Goal: Information Seeking & Learning: Learn about a topic

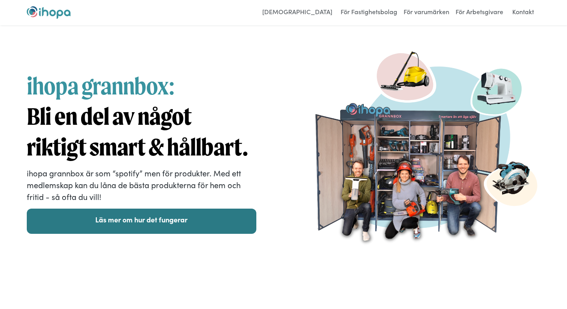
click at [87, 227] on link "Läs mer om hur det fungerar" at bounding box center [142, 221] width 230 height 25
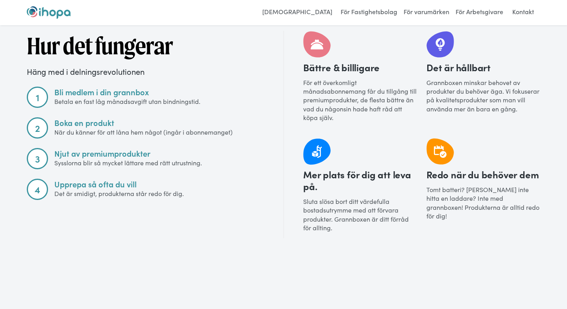
scroll to position [943, 0]
click at [314, 10] on link "[DEMOGRAPHIC_DATA]" at bounding box center [297, 12] width 78 height 13
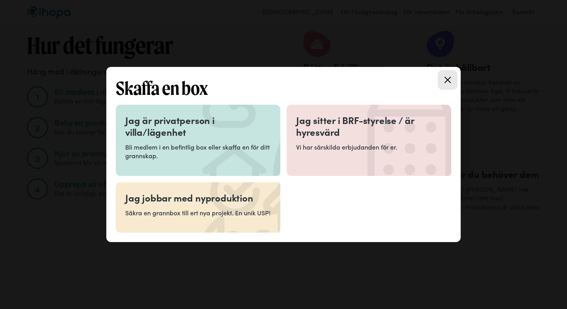
click at [228, 147] on p "Bli medlem i en befintlig box eller skaffa en för ditt grannskap." at bounding box center [198, 152] width 146 height 18
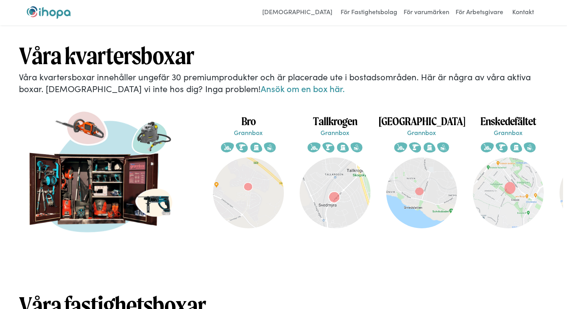
scroll to position [1479, 0]
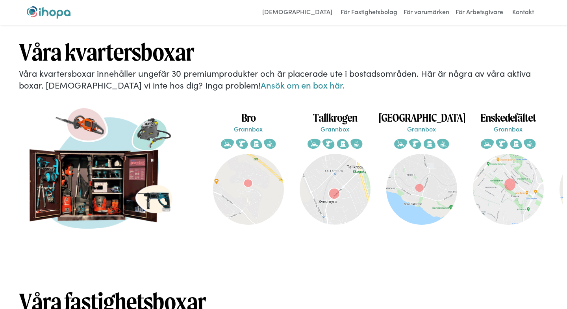
click at [221, 84] on div "Våra kvartersboxar Våra kvartersboxar innehåller ungefär 30 premiumprodukter oc…" at bounding box center [283, 144] width 567 height 224
click at [261, 80] on link "Ansök om en box här." at bounding box center [303, 85] width 84 height 12
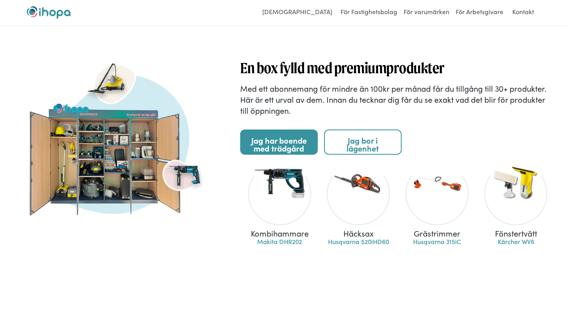
scroll to position [814, 0]
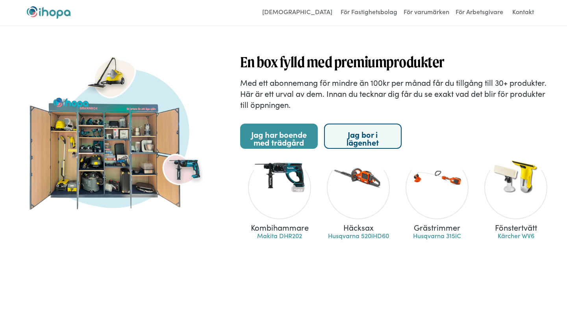
click at [366, 142] on link "Jag bor i lägenhet" at bounding box center [363, 136] width 78 height 25
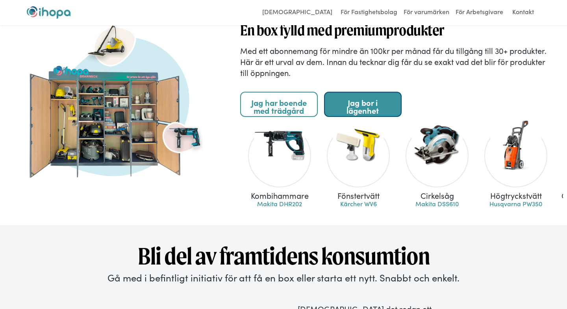
scroll to position [848, 0]
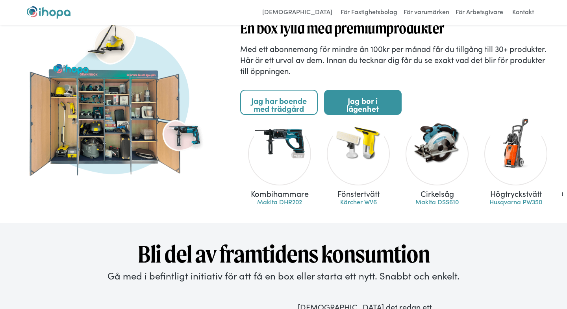
click at [291, 157] on div at bounding box center [279, 143] width 51 height 51
click at [276, 168] on div at bounding box center [279, 143] width 51 height 51
click at [277, 204] on link "Makita DHR202" at bounding box center [279, 201] width 45 height 9
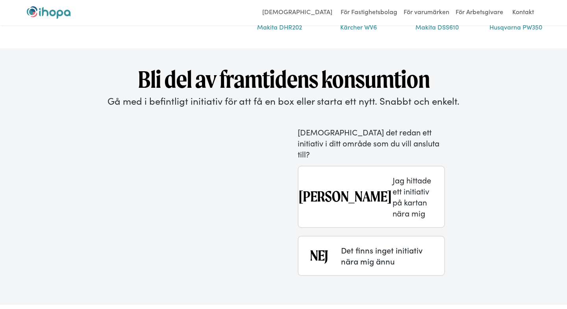
scroll to position [1024, 0]
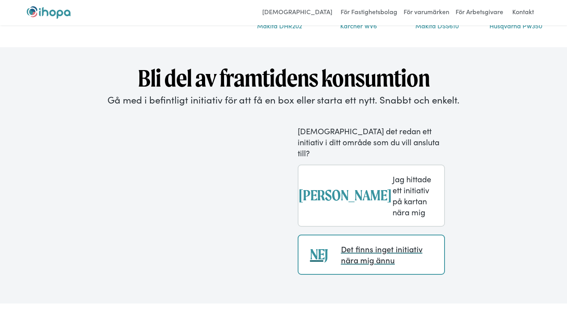
click at [358, 253] on div "NEJ Det finns inget initiativ nära mig ännu" at bounding box center [371, 255] width 147 height 40
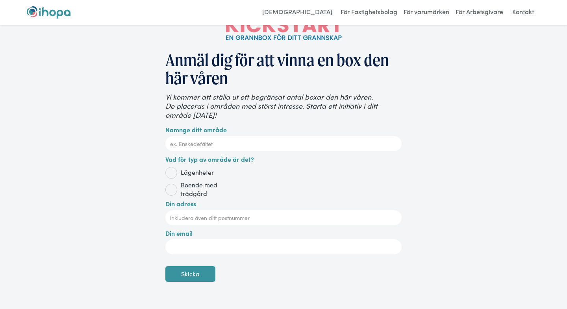
scroll to position [58, 0]
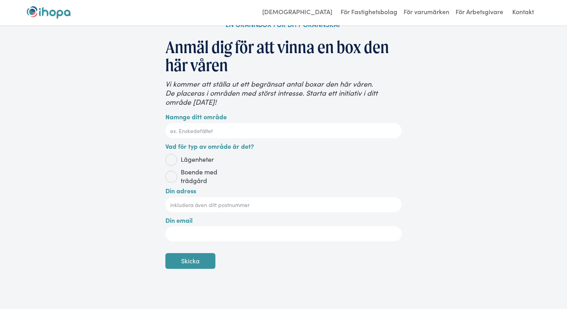
click at [191, 161] on span "Lägenheter" at bounding box center [195, 159] width 37 height 9
click at [178, 161] on input "Lägenheter" at bounding box center [175, 159] width 5 height 5
radio input "true"
click at [384, 11] on link "För Fastighetsbolag" at bounding box center [369, 12] width 61 height 13
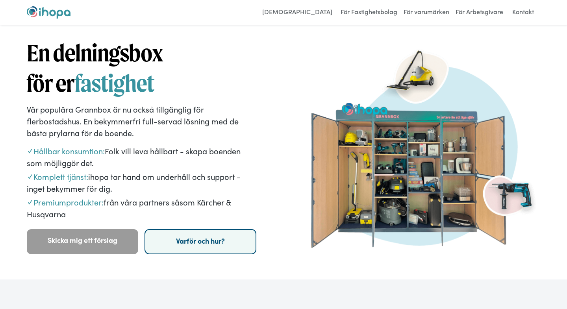
click at [179, 238] on link "Varför och hur?" at bounding box center [200, 241] width 111 height 25
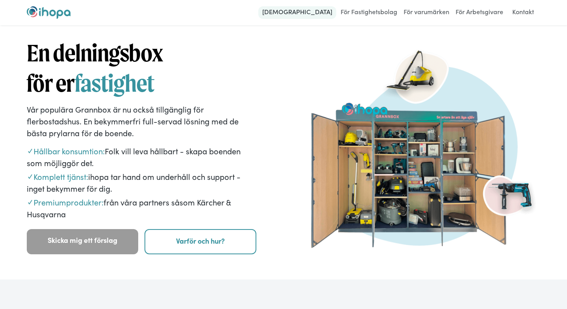
click at [313, 15] on link "[DEMOGRAPHIC_DATA]" at bounding box center [297, 12] width 78 height 13
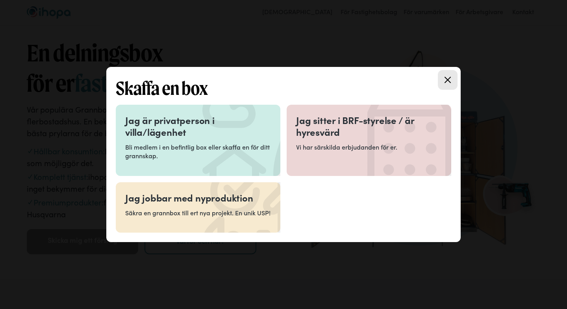
click at [353, 137] on h3 "Jag sitter i BRF-styrelse / är hyresvärd" at bounding box center [369, 126] width 146 height 24
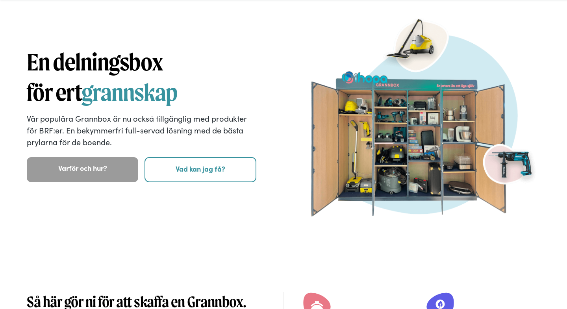
scroll to position [28, 0]
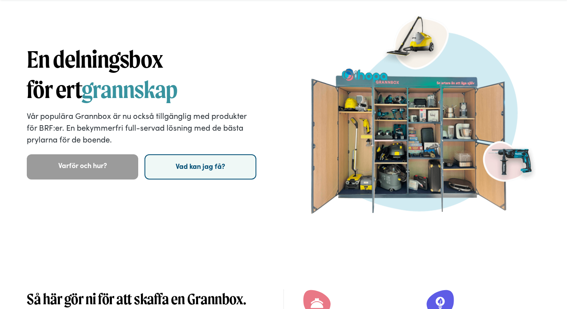
click at [253, 166] on link "Vad kan jag få?" at bounding box center [200, 166] width 111 height 25
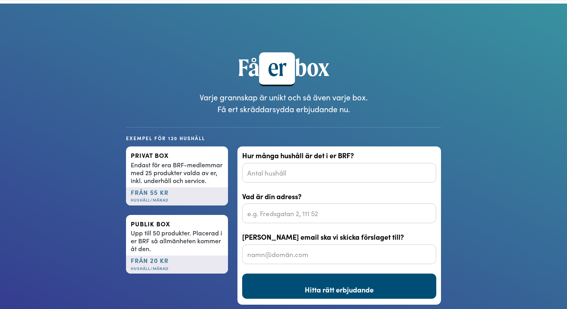
scroll to position [605, 0]
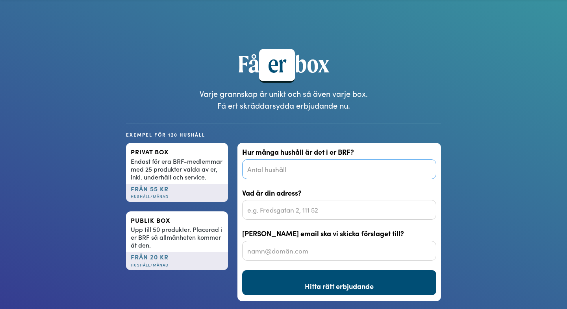
click at [253, 166] on input "Hur många hushåll är det i er BRF?" at bounding box center [339, 169] width 194 height 20
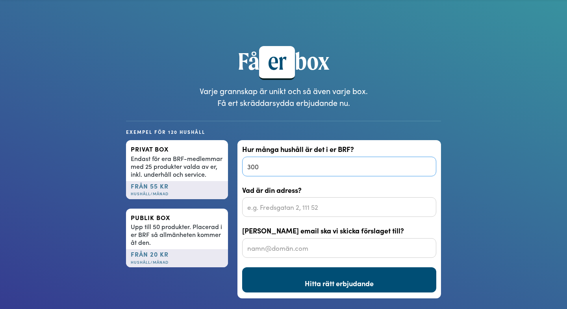
type input "300"
click at [289, 205] on input "Vad är din adress?" at bounding box center [339, 207] width 194 height 20
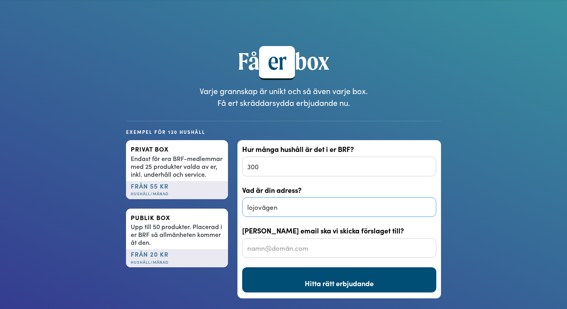
type input "lojovägen"
click at [300, 250] on input "Vilken email ska vi skicka förslaget till?" at bounding box center [339, 248] width 194 height 20
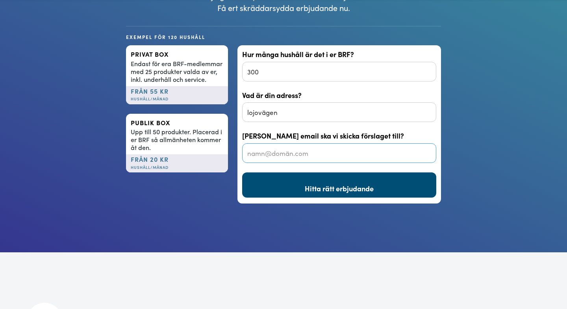
scroll to position [704, 0]
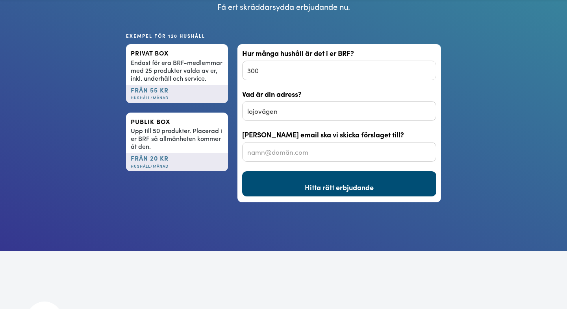
click at [154, 142] on div "Upp till 50 produkter. Placerad i er BRF så allmänheten kommer åt den." at bounding box center [177, 138] width 93 height 24
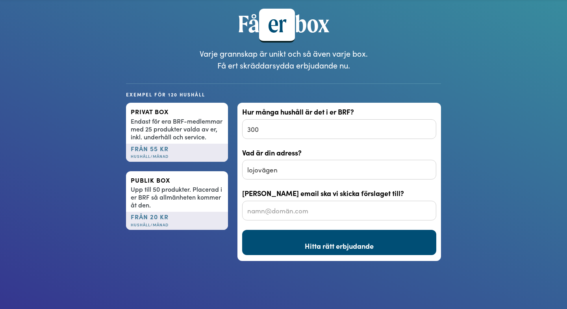
scroll to position [647, 0]
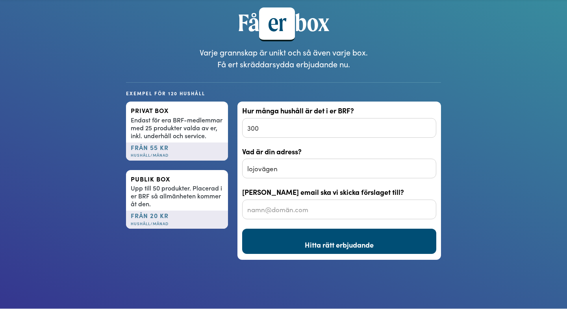
click at [154, 219] on div "från 20 kr ‍ Hushåll/månad" at bounding box center [177, 220] width 102 height 18
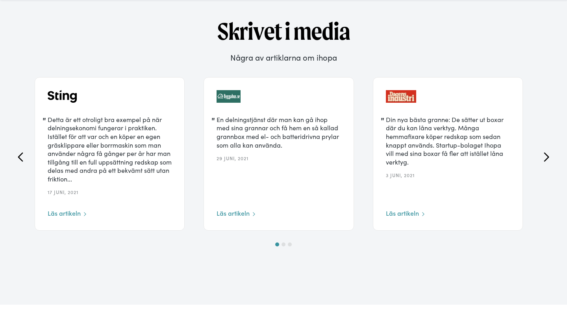
scroll to position [1304, 0]
click at [548, 154] on icon "next slide" at bounding box center [546, 156] width 9 height 9
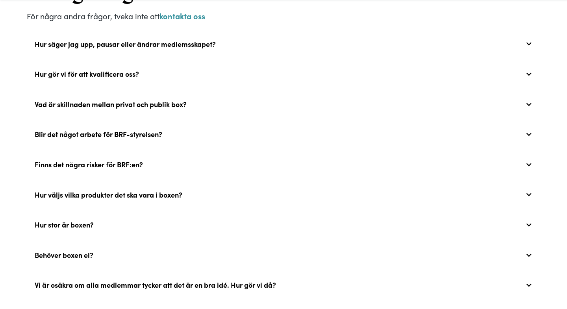
scroll to position [1670, 0]
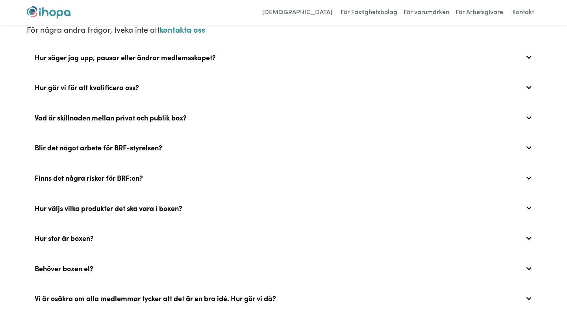
click at [248, 50] on div "Hur säger jag upp, pausar eller ändrar medlemsskapet?" at bounding box center [283, 56] width 513 height 25
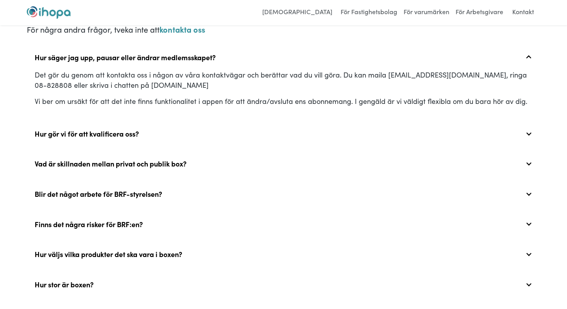
click at [182, 139] on div "Hur gör vi för att kvalificera oss?" at bounding box center [283, 133] width 513 height 25
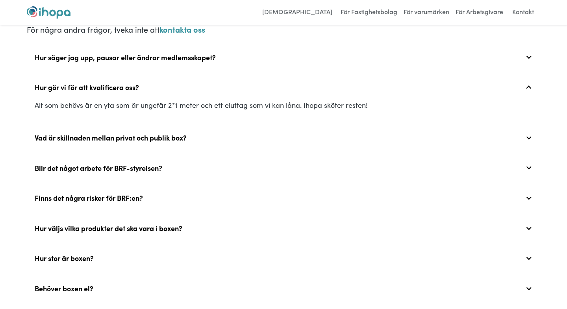
click at [180, 140] on div "Vad är skillnaden mellan privat och publik box?" at bounding box center [111, 137] width 152 height 9
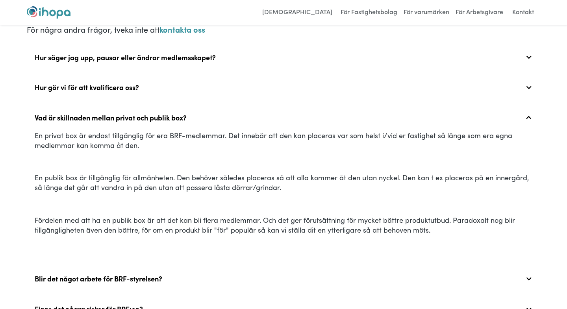
click at [145, 118] on div "Vad är skillnaden mellan privat och publik box?" at bounding box center [111, 117] width 152 height 9
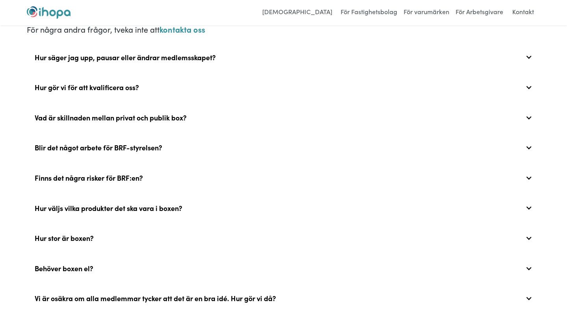
click at [145, 118] on div "Vad är skillnaden mellan privat och publik box?" at bounding box center [111, 117] width 152 height 9
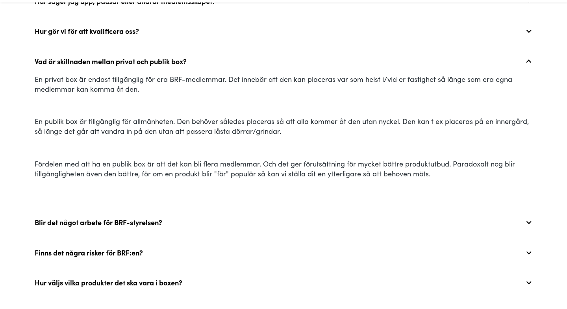
scroll to position [1729, 0]
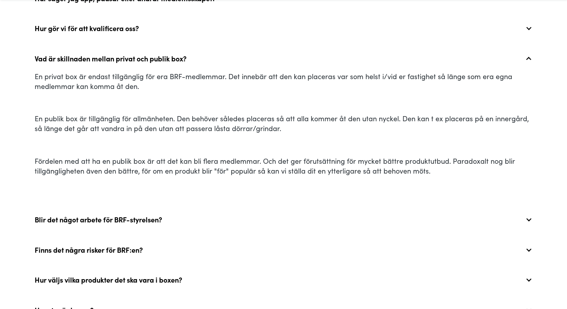
click at [159, 224] on div "Blir det något arbete för BRF-styrelsen?" at bounding box center [283, 219] width 513 height 25
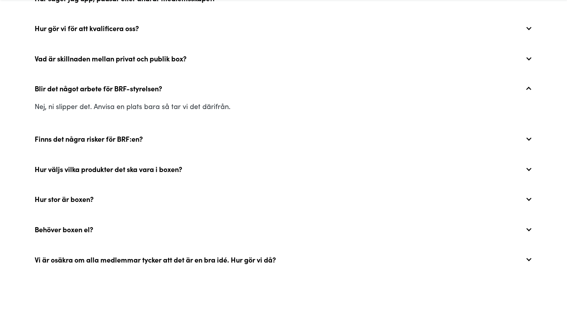
click at [135, 139] on div "Finns det några risker för BRF:en?" at bounding box center [89, 139] width 108 height 9
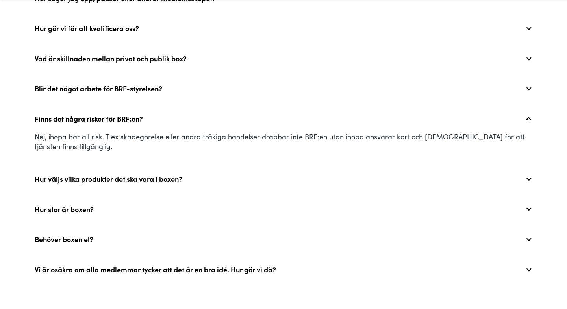
click at [148, 185] on div "Hur väljs vilka produkter det ska vara i boxen?" at bounding box center [283, 179] width 513 height 25
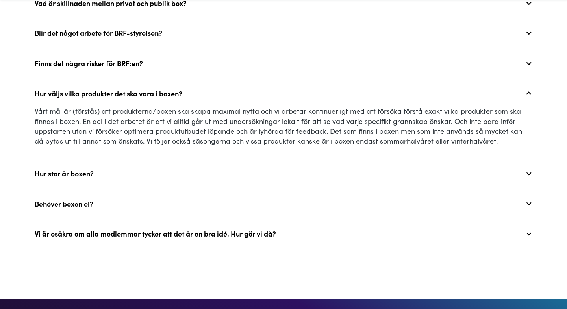
scroll to position [1784, 0]
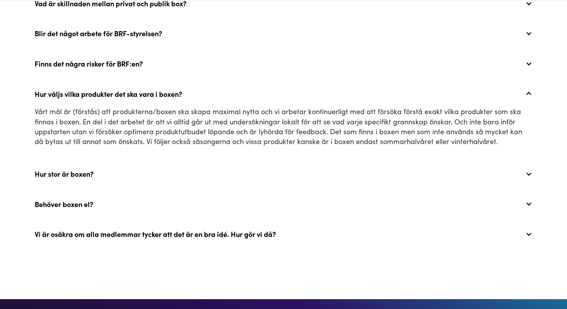
click at [99, 166] on div "Hur stor är boxen?" at bounding box center [283, 173] width 513 height 25
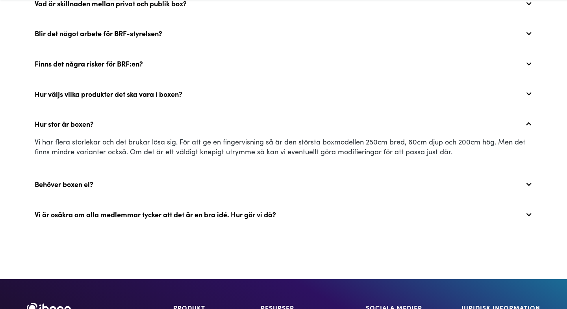
click at [104, 184] on div "Behöver boxen el?" at bounding box center [283, 184] width 513 height 25
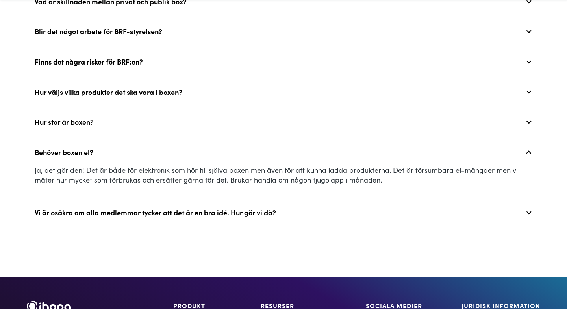
scroll to position [1787, 0]
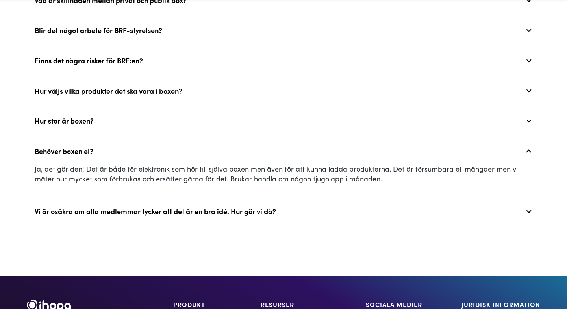
click at [137, 216] on div "Vi är osäkra om alla medlemmar tycker att det är en bra idé. Hur gör vi då?" at bounding box center [283, 211] width 513 height 25
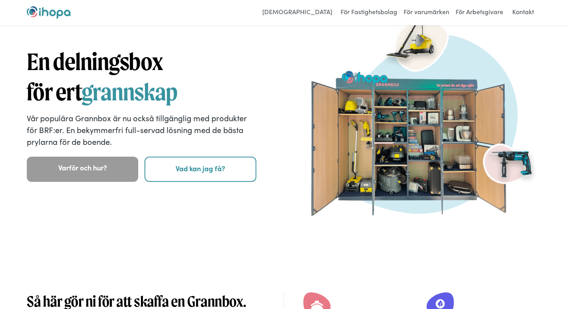
scroll to position [0, 0]
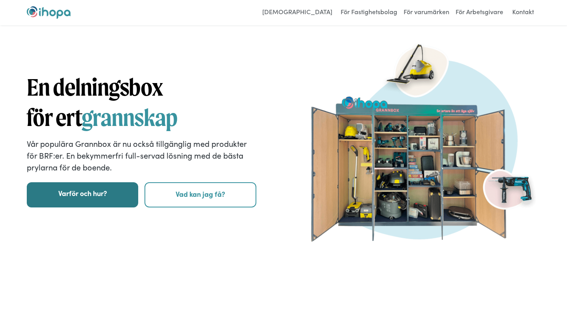
click at [110, 195] on link "Varför och hur?" at bounding box center [82, 194] width 111 height 25
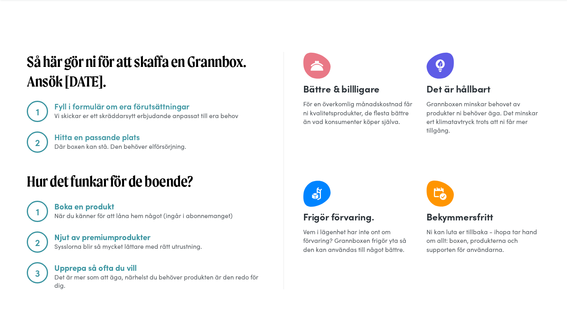
scroll to position [267, 0]
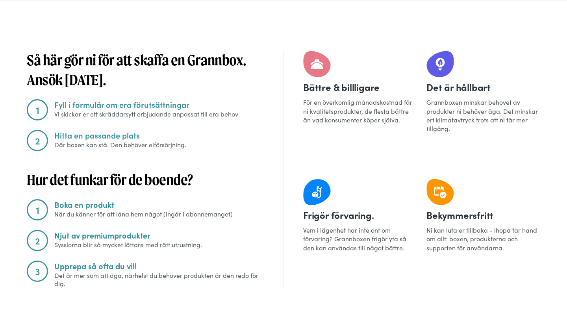
click at [314, 72] on icon at bounding box center [316, 63] width 33 height 34
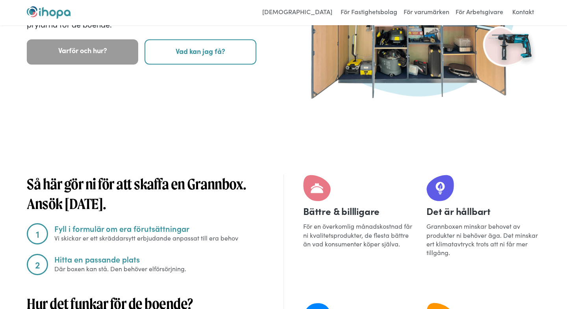
scroll to position [0, 0]
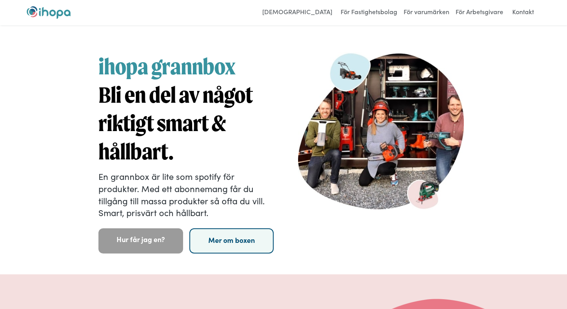
click at [225, 246] on link "Mer om boxen" at bounding box center [231, 240] width 85 height 25
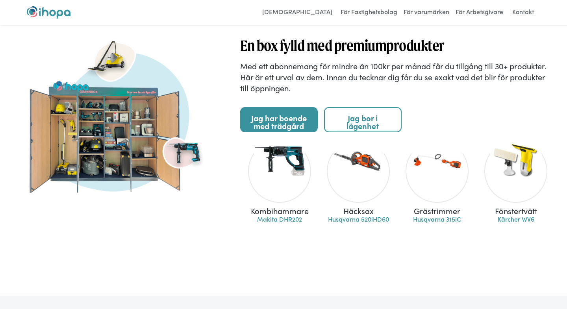
scroll to position [839, 0]
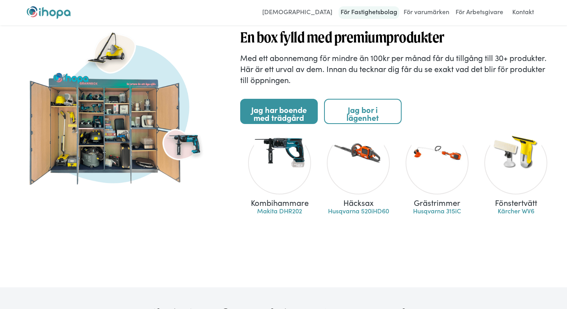
click at [376, 9] on link "För Fastighetsbolag" at bounding box center [369, 12] width 61 height 13
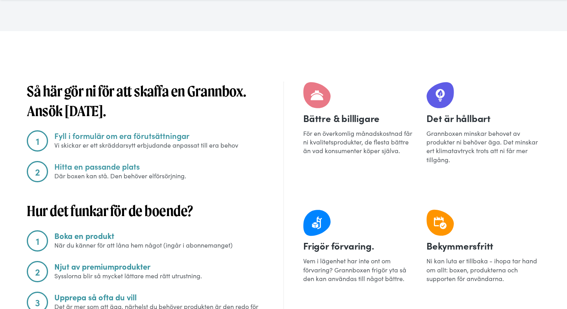
scroll to position [1429, 0]
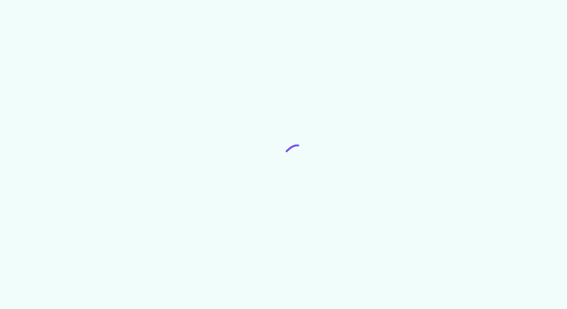
scroll to position [839, 0]
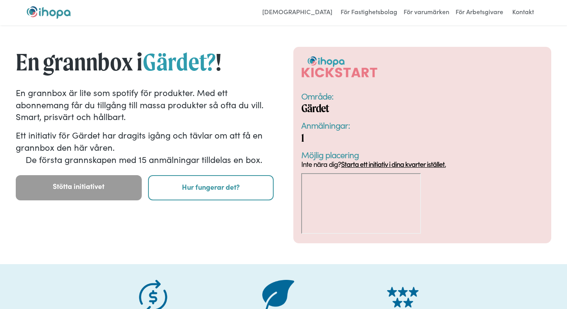
scroll to position [6, 0]
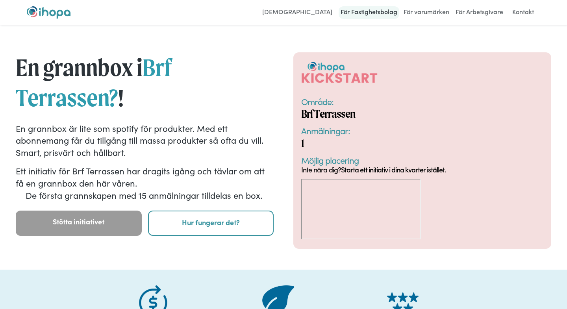
click at [362, 16] on link "För Fastighetsbolag" at bounding box center [369, 12] width 61 height 13
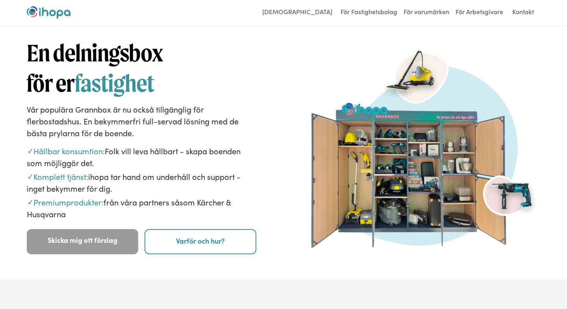
click at [320, 16] on link "[DEMOGRAPHIC_DATA]" at bounding box center [297, 12] width 78 height 13
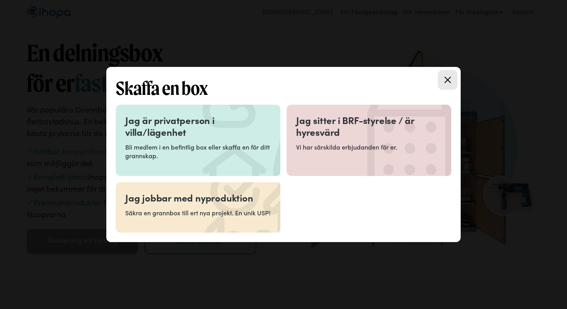
click at [335, 135] on h3 "Jag sitter i BRF-styrelse / är hyresvärd" at bounding box center [369, 126] width 146 height 24
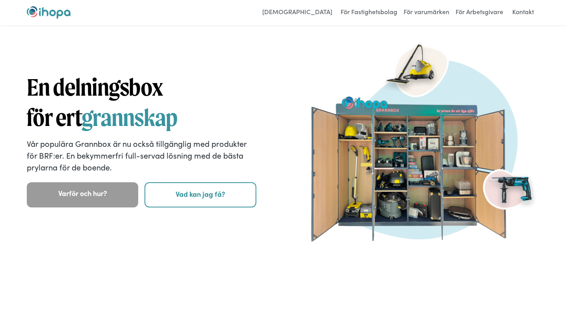
click at [314, 3] on div "För Användare För Fastighetsbolag För varumärken För Arbetsgivare Kontakt Login" at bounding box center [283, 12] width 567 height 25
click at [314, 12] on link "[DEMOGRAPHIC_DATA]" at bounding box center [297, 12] width 78 height 13
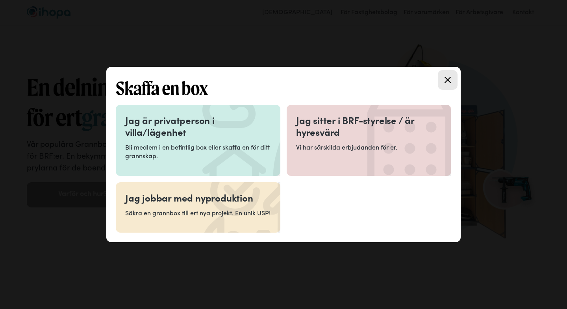
click at [342, 135] on h3 "Jag sitter i BRF-styrelse / är hyresvärd" at bounding box center [369, 126] width 146 height 24
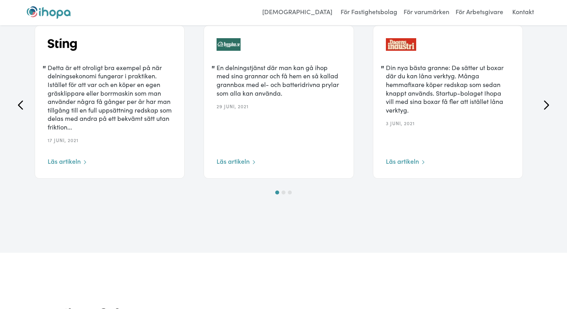
scroll to position [1353, 0]
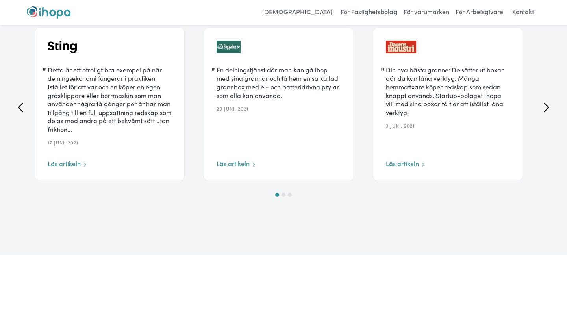
click at [548, 106] on icon "next slide" at bounding box center [546, 107] width 9 height 9
